Goal: Navigation & Orientation: Go to known website

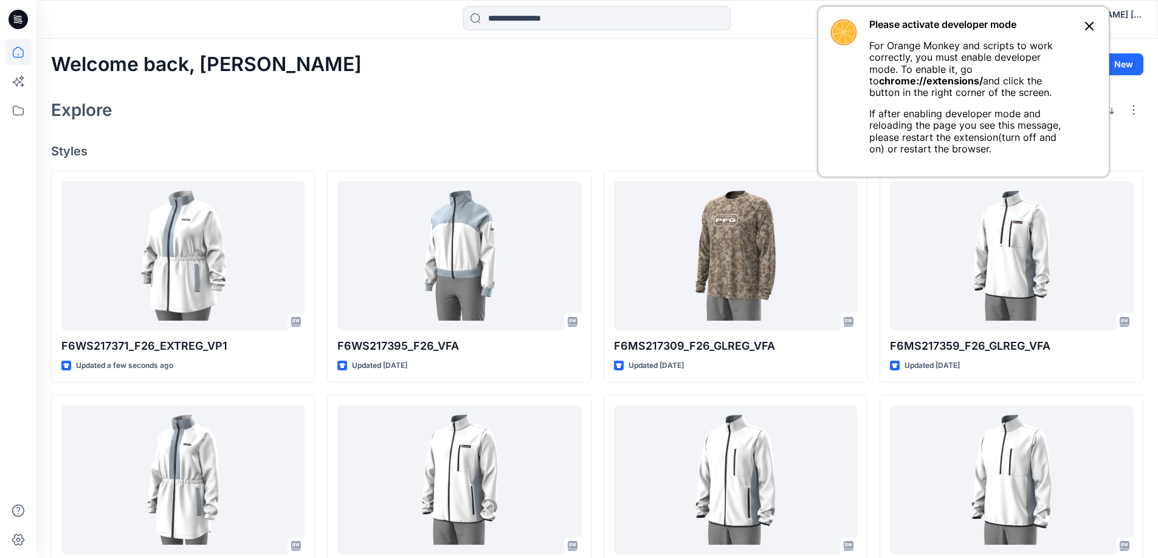
click at [1084, 32] on icon at bounding box center [1089, 26] width 15 height 15
